Goal: Check status: Check status

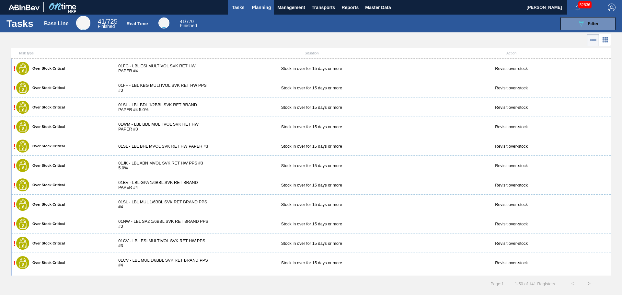
click at [257, 9] on span "Planning" at bounding box center [261, 8] width 19 height 8
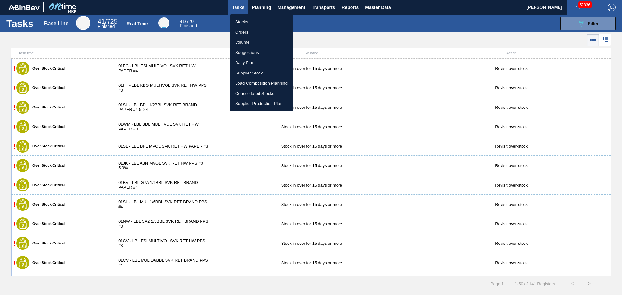
click at [254, 24] on li "Stocks" at bounding box center [261, 22] width 63 height 10
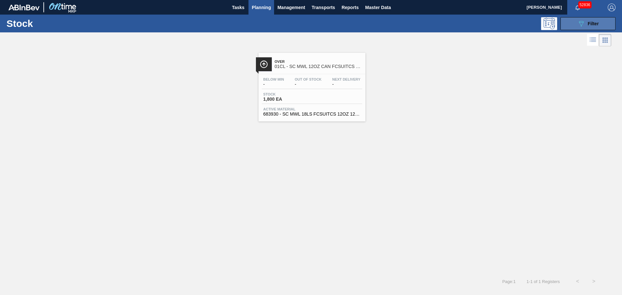
click at [592, 25] on span "Filter" at bounding box center [593, 23] width 11 height 5
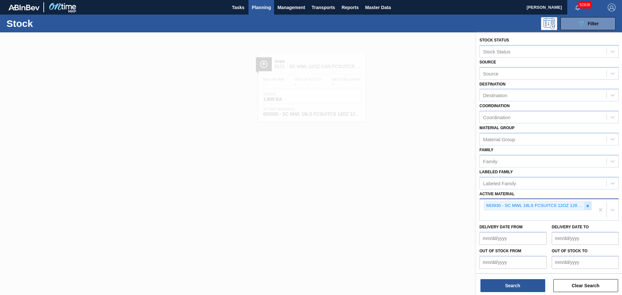
click at [588, 206] on icon at bounding box center [587, 206] width 5 height 5
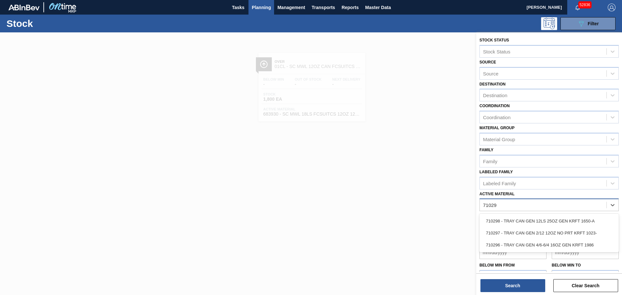
type Material "710298"
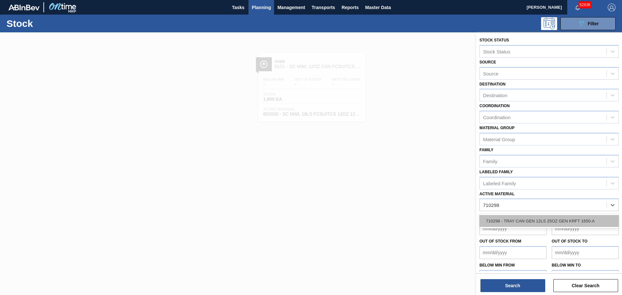
click at [534, 220] on div "710298 - TRAY CAN GEN 12LS 25OZ GEN KRFT 1650-A" at bounding box center [548, 221] width 139 height 12
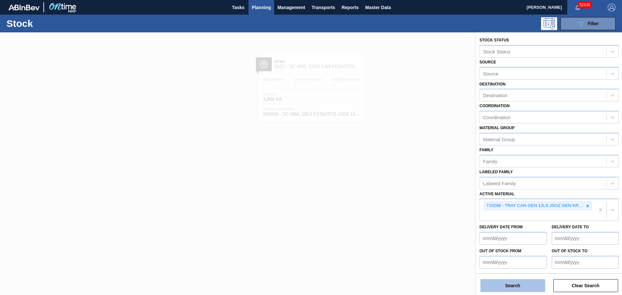
click at [508, 285] on button "Search" at bounding box center [512, 285] width 65 height 13
